Goal: Information Seeking & Learning: Learn about a topic

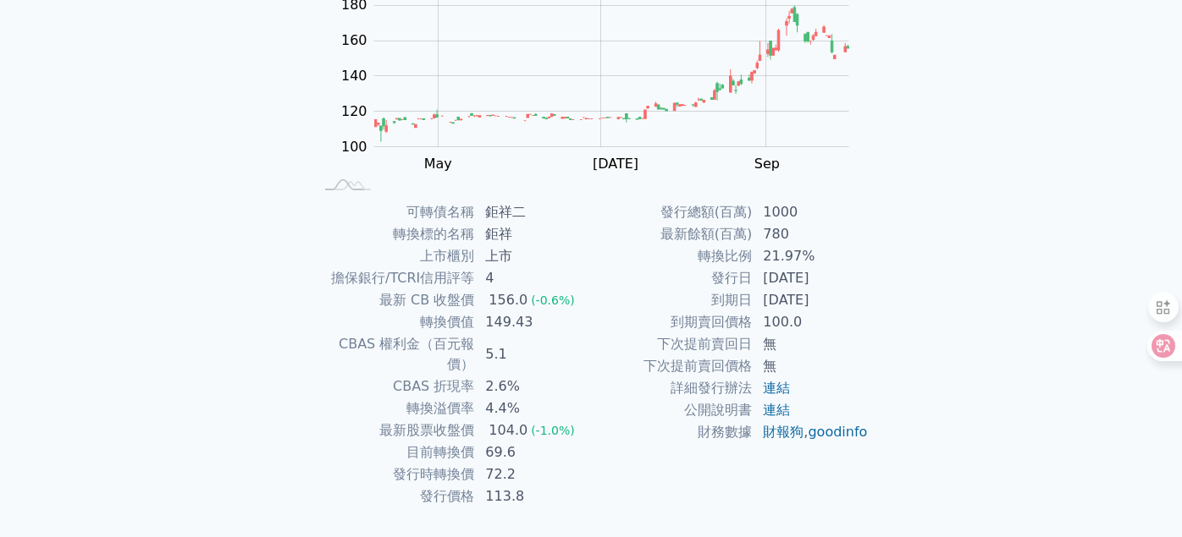
scroll to position [245, 0]
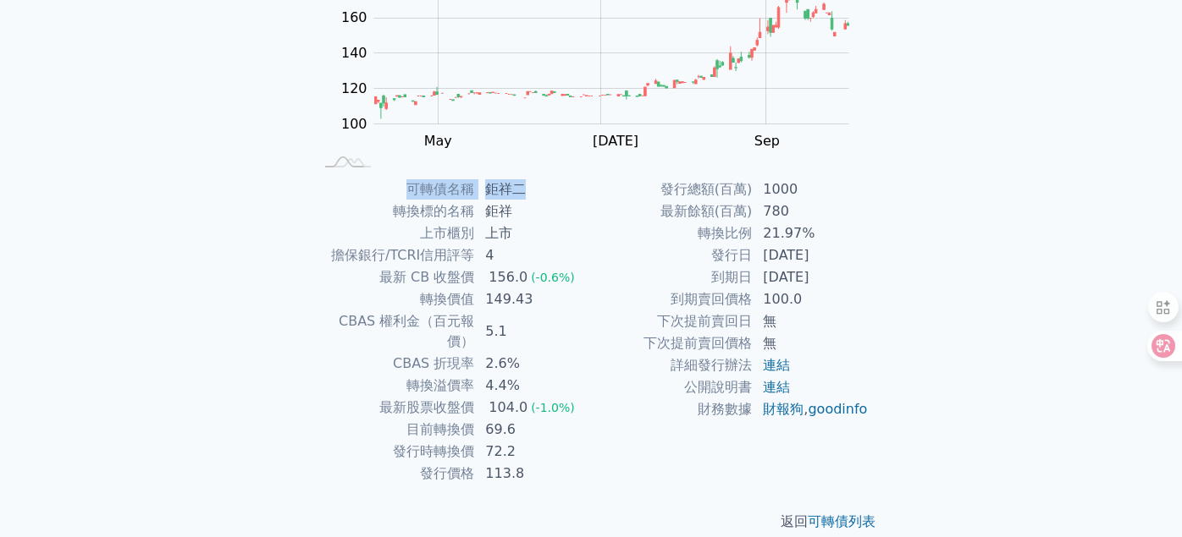
drag, startPoint x: 406, startPoint y: 186, endPoint x: 537, endPoint y: 187, distance: 130.3
click at [537, 187] on tr "可轉債名稱 鉅祥二" at bounding box center [452, 190] width 278 height 22
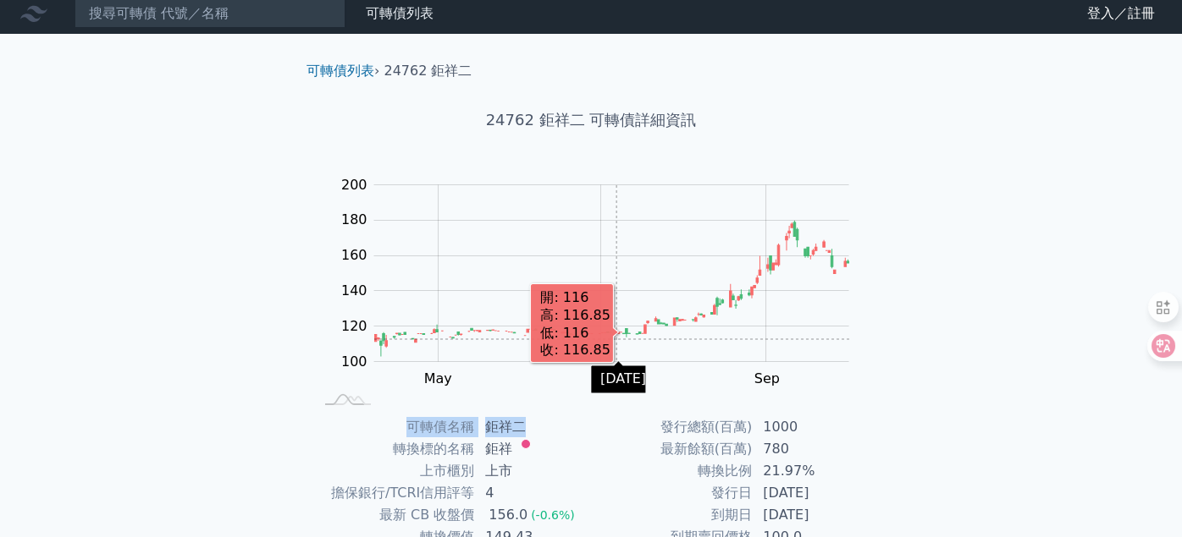
scroll to position [0, 0]
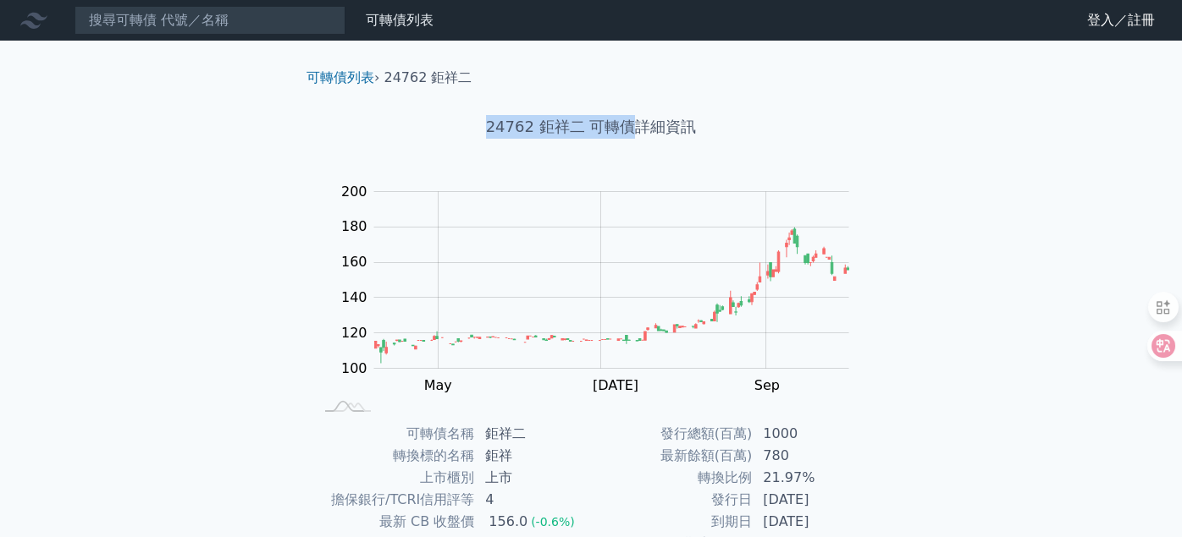
drag, startPoint x: 480, startPoint y: 121, endPoint x: 627, endPoint y: 130, distance: 147.6
click at [627, 130] on h1 "24762 鉅祥二 可轉債詳細資訊" at bounding box center [591, 127] width 596 height 24
copy h1 "24762 鉅祥二 可轉債"
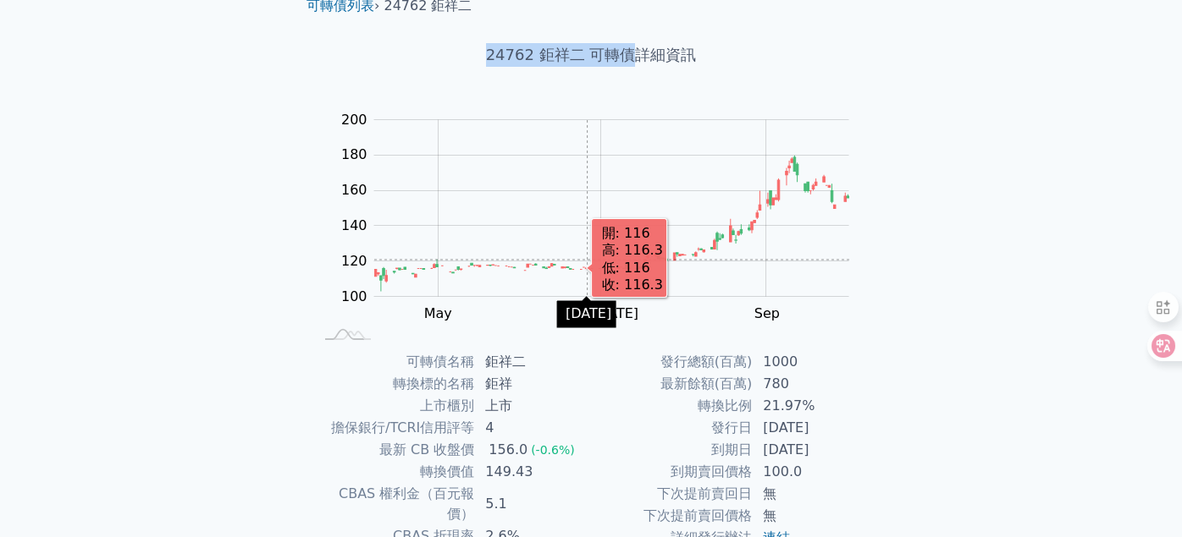
scroll to position [169, 0]
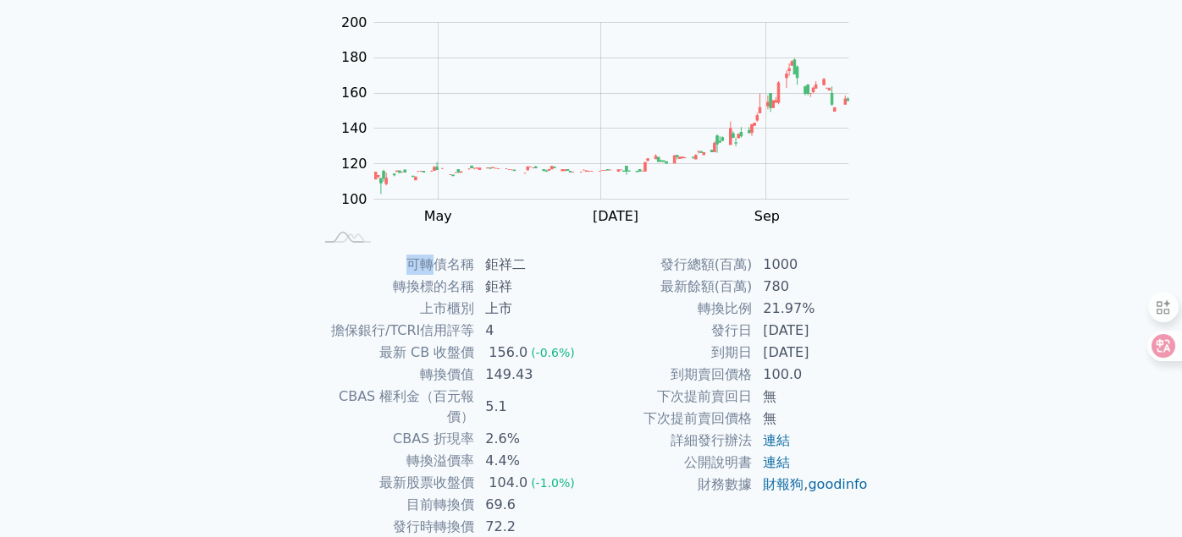
drag, startPoint x: 407, startPoint y: 262, endPoint x: 438, endPoint y: 262, distance: 30.5
click at [438, 262] on td "可轉債名稱" at bounding box center [394, 265] width 162 height 22
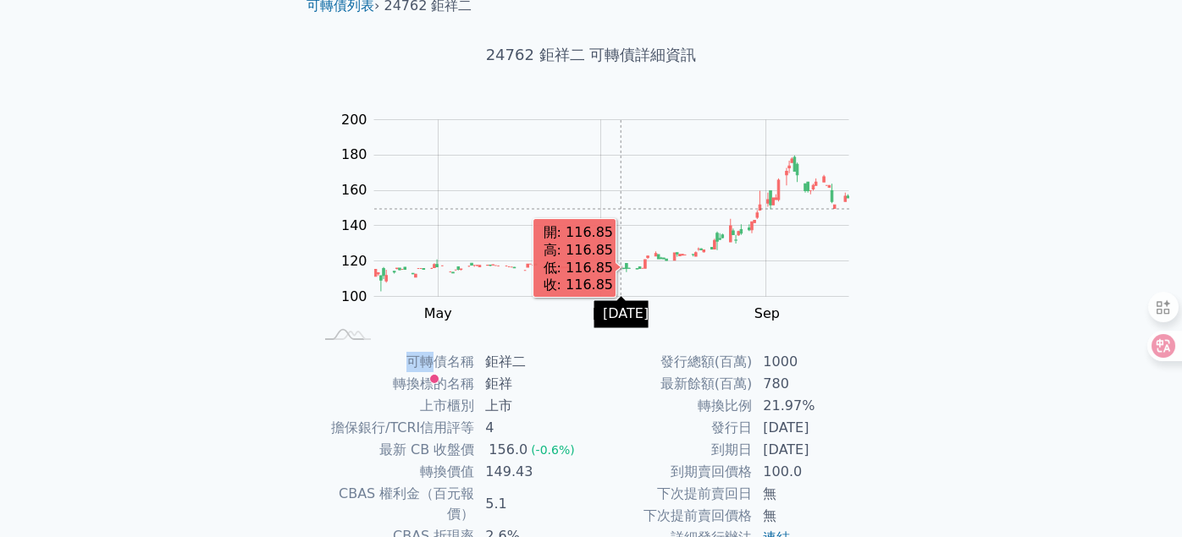
scroll to position [0, 0]
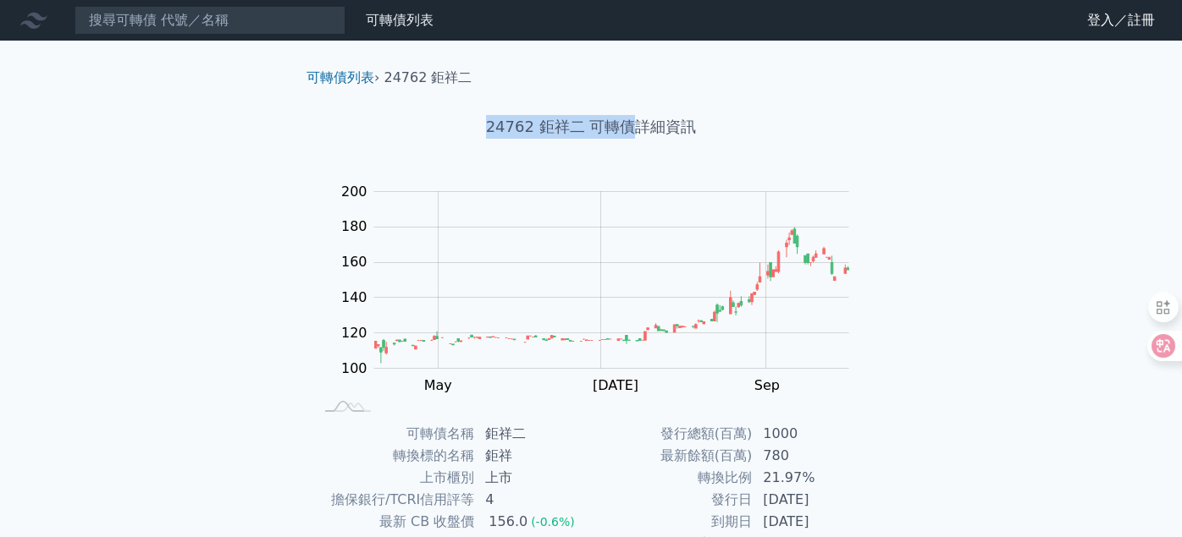
drag, startPoint x: 633, startPoint y: 124, endPoint x: 477, endPoint y: 119, distance: 156.6
click at [477, 119] on h1 "24762 鉅祥二 可轉債詳細資訊" at bounding box center [591, 127] width 596 height 24
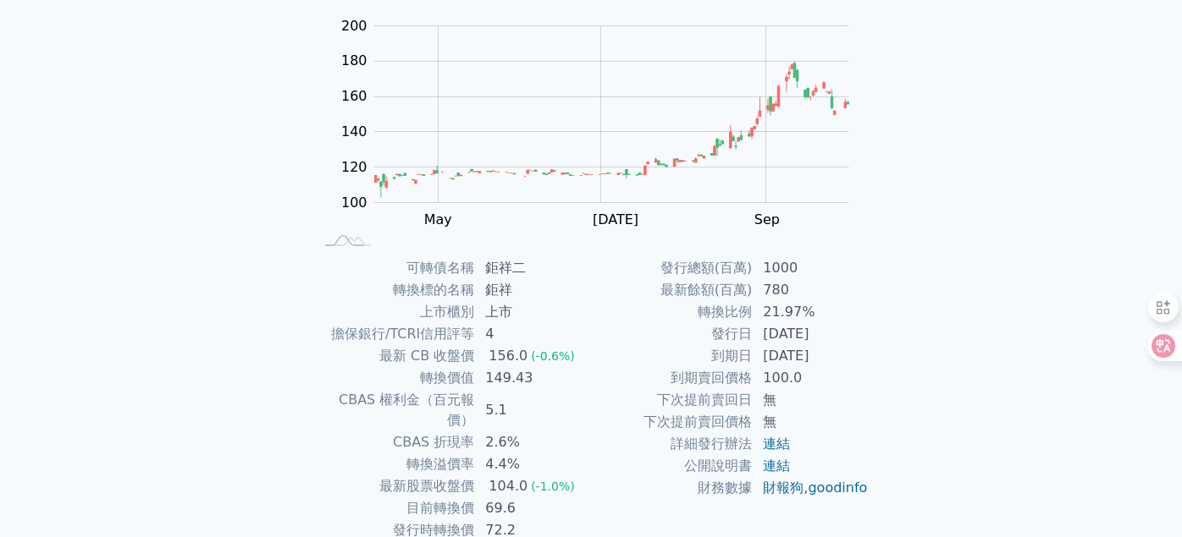
scroll to position [245, 0]
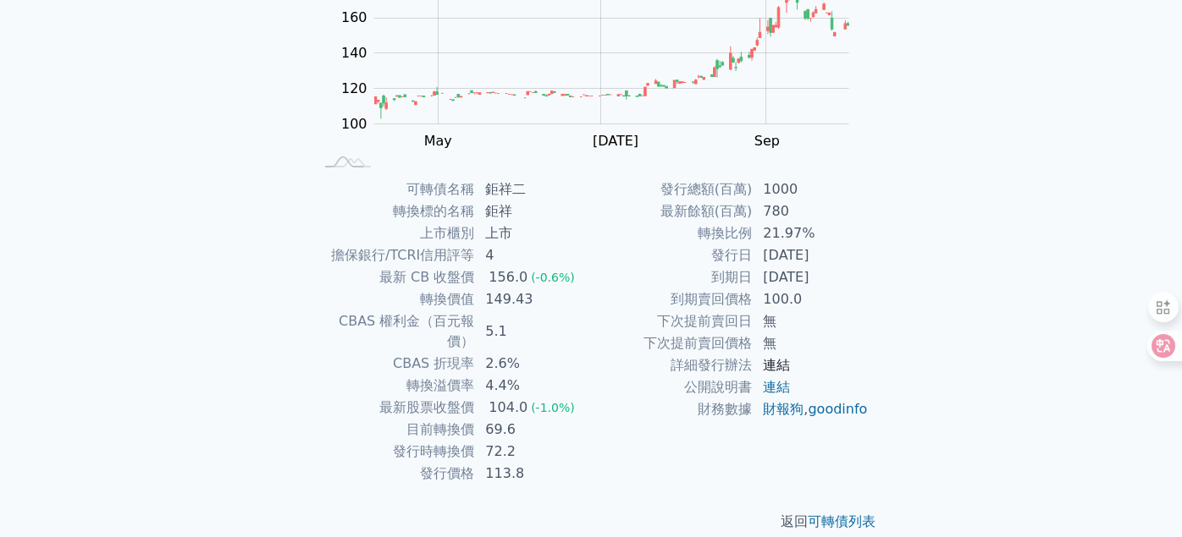
click at [775, 364] on link "連結" at bounding box center [776, 365] width 27 height 16
drag, startPoint x: 420, startPoint y: 297, endPoint x: 543, endPoint y: 299, distance: 123.6
click at [543, 299] on tr "轉換價值 149.43" at bounding box center [452, 300] width 278 height 22
drag, startPoint x: 412, startPoint y: 407, endPoint x: 536, endPoint y: 407, distance: 123.6
click at [536, 419] on tr "目前轉換價 69.6" at bounding box center [452, 430] width 278 height 22
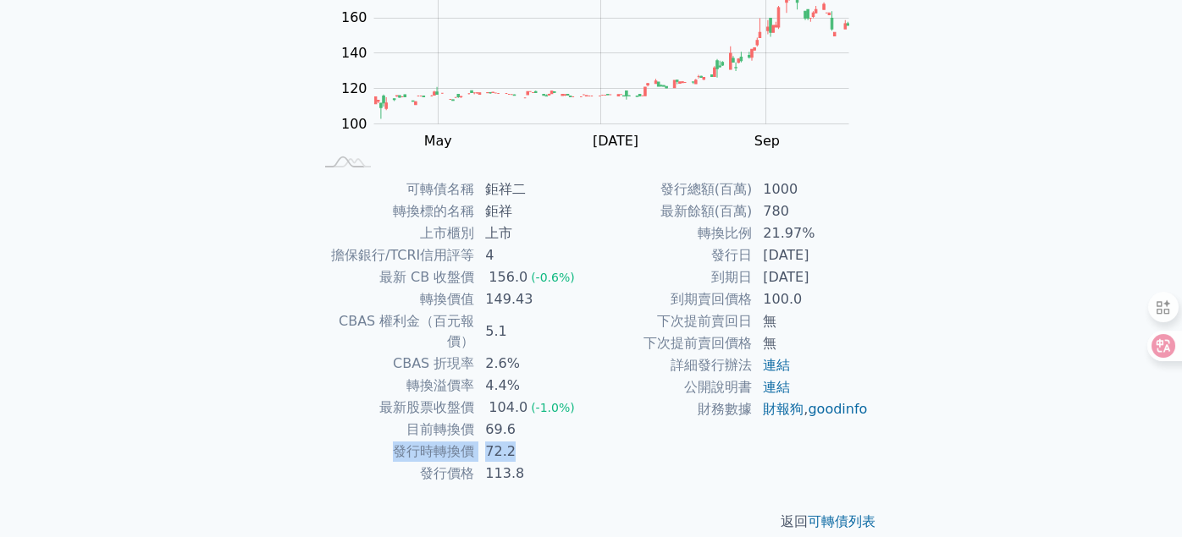
drag, startPoint x: 392, startPoint y: 430, endPoint x: 522, endPoint y: 433, distance: 130.4
click at [522, 441] on tr "發行時轉換價 72.2" at bounding box center [452, 452] width 278 height 22
click at [608, 485] on div "返回 可轉債列表" at bounding box center [591, 522] width 596 height 74
drag, startPoint x: 422, startPoint y: 449, endPoint x: 534, endPoint y: 455, distance: 111.9
click at [534, 463] on tr "發行價格 113.8" at bounding box center [452, 474] width 278 height 22
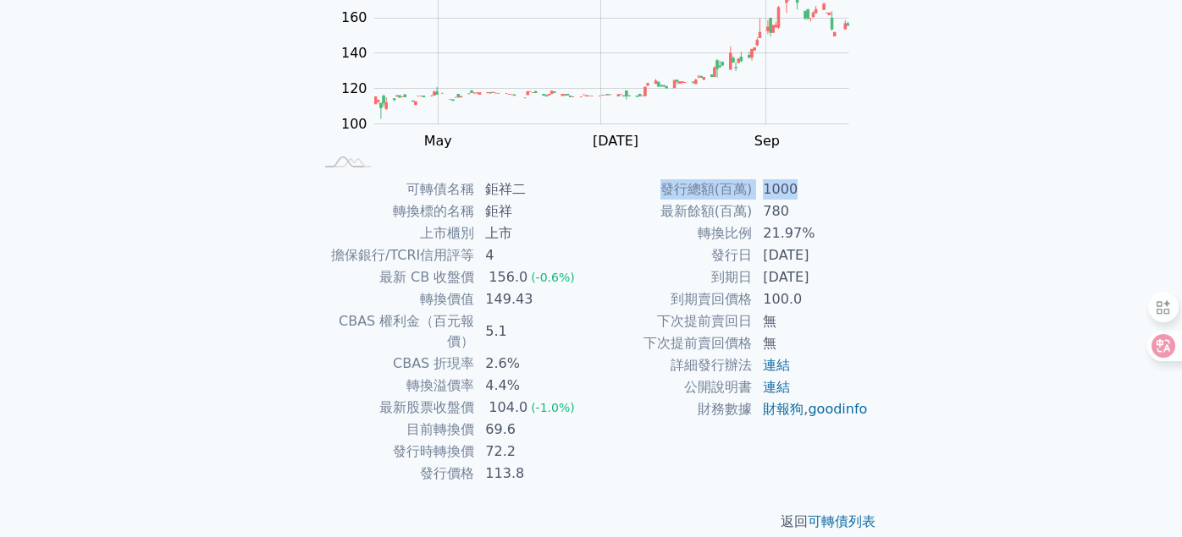
drag, startPoint x: 663, startPoint y: 187, endPoint x: 810, endPoint y: 183, distance: 147.3
click at [810, 183] on tr "發行總額(百萬) 1000" at bounding box center [730, 190] width 278 height 22
click at [1063, 189] on div "可轉債列表 財務數據 可轉債列表 財務數據 登入／註冊 登入／註冊 可轉債列表 › 24762 鉅祥二 24762 鉅祥二 可轉債詳細資訊 Zoom Out …" at bounding box center [591, 157] width 1182 height 804
drag, startPoint x: 760, startPoint y: 253, endPoint x: 859, endPoint y: 256, distance: 99.1
click at [859, 256] on td "[DATE]" at bounding box center [810, 256] width 116 height 22
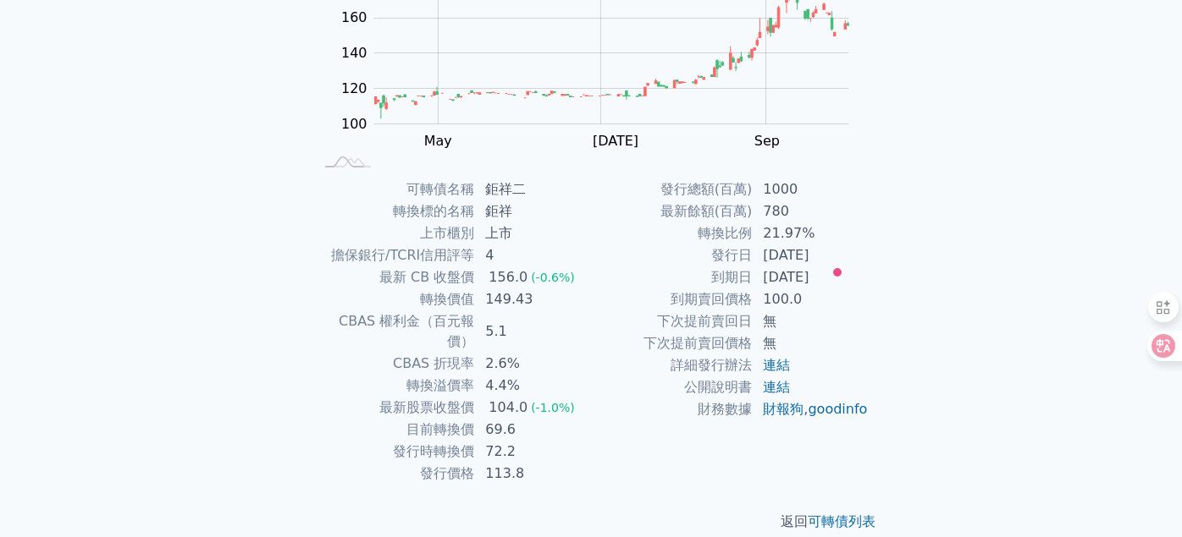
click at [899, 207] on div "可轉債列表 › 24762 鉅祥二 24762 鉅祥二 可轉債詳細資訊 Zoom Out 100 60 80 100 120 140 160 180 200 …" at bounding box center [591, 177] width 650 height 763
drag, startPoint x: 400, startPoint y: 428, endPoint x: 532, endPoint y: 421, distance: 131.4
click at [532, 441] on tr "發行時轉換價 72.2" at bounding box center [452, 452] width 278 height 22
